Goal: Task Accomplishment & Management: Manage account settings

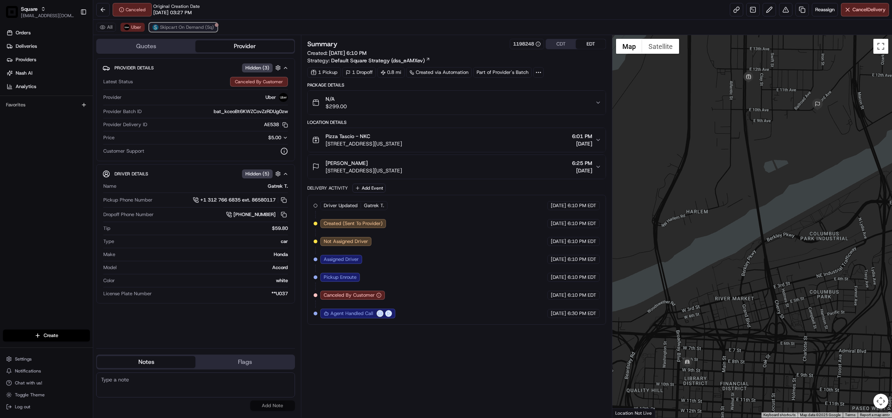
click at [188, 25] on span "Skipcart On Demand (Sq)" at bounding box center [187, 27] width 54 height 6
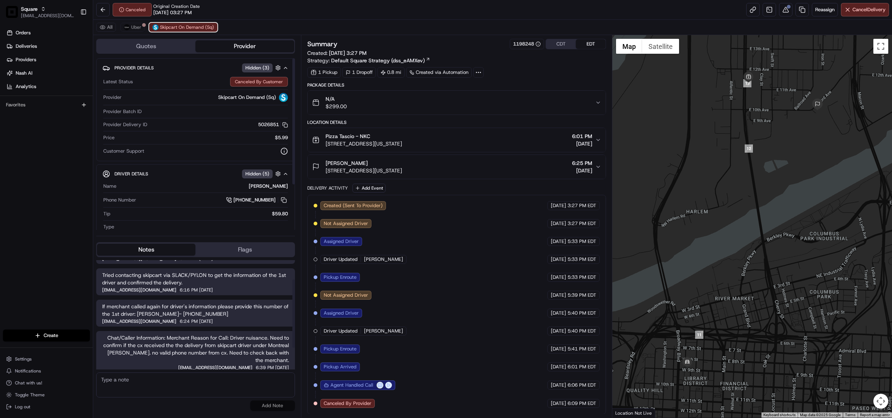
scroll to position [65, 0]
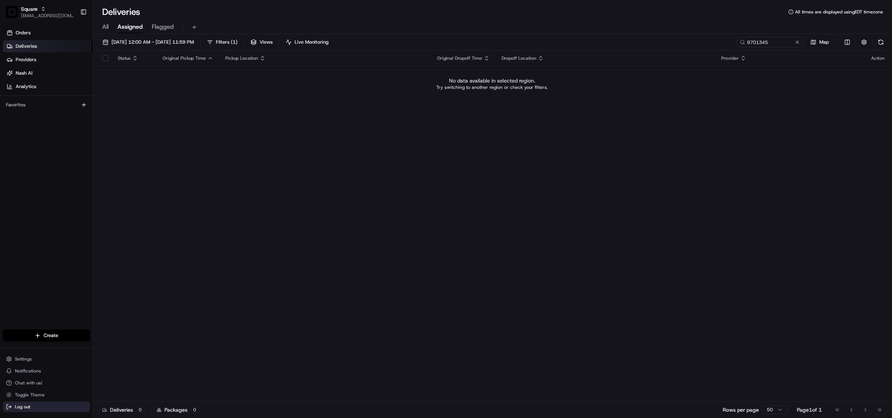
click at [23, 408] on span "Log out" at bounding box center [22, 406] width 15 height 6
